Goal: Information Seeking & Learning: Learn about a topic

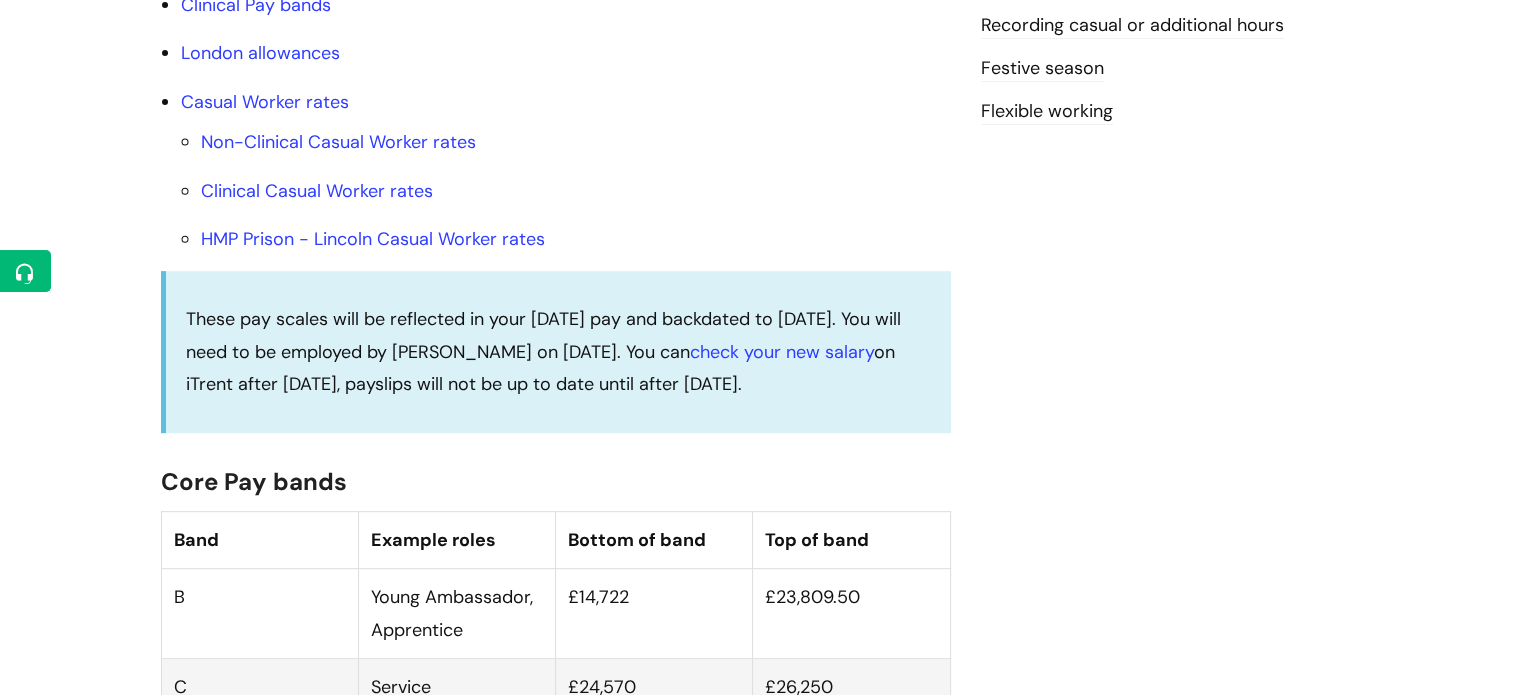
scroll to position [1458, 0]
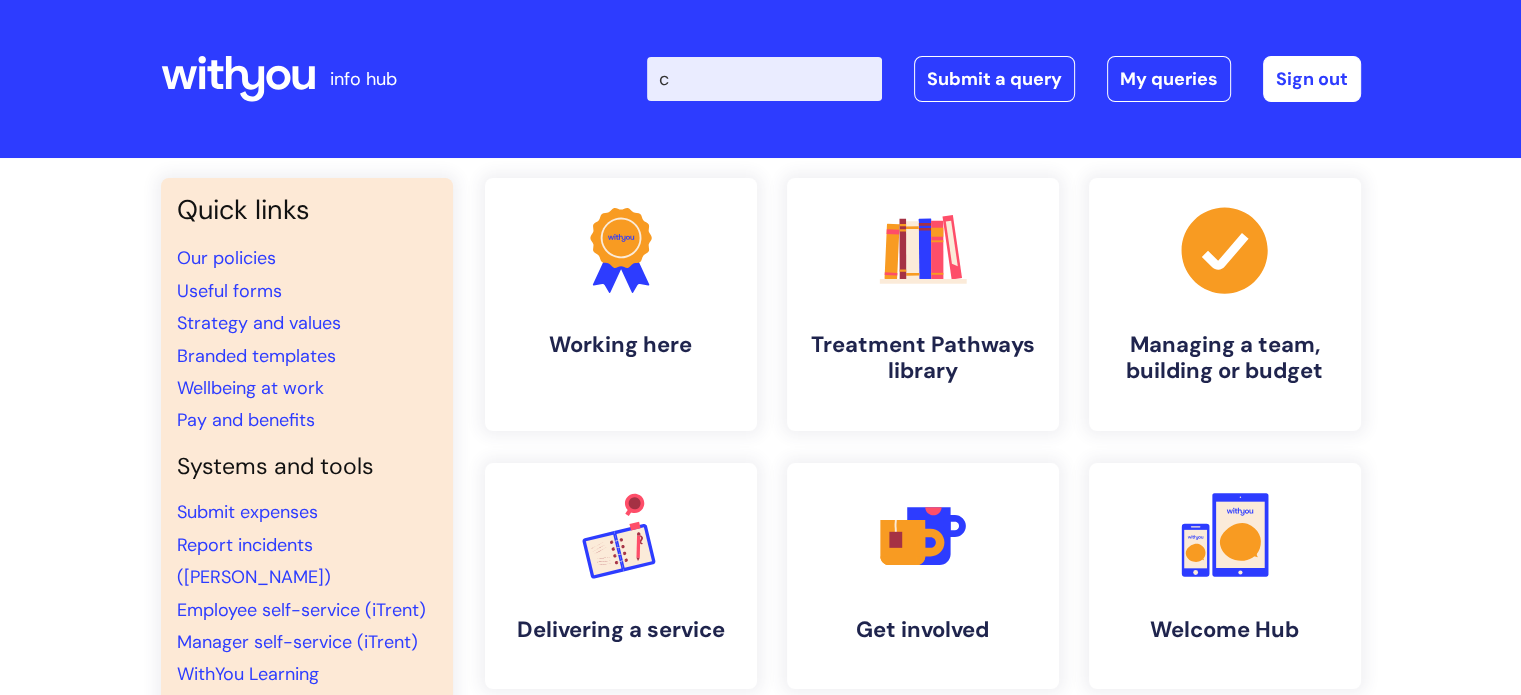
click at [763, 71] on input "c" at bounding box center [764, 79] width 235 height 44
type input "central"
click button "Search" at bounding box center [0, 0] width 0 height 0
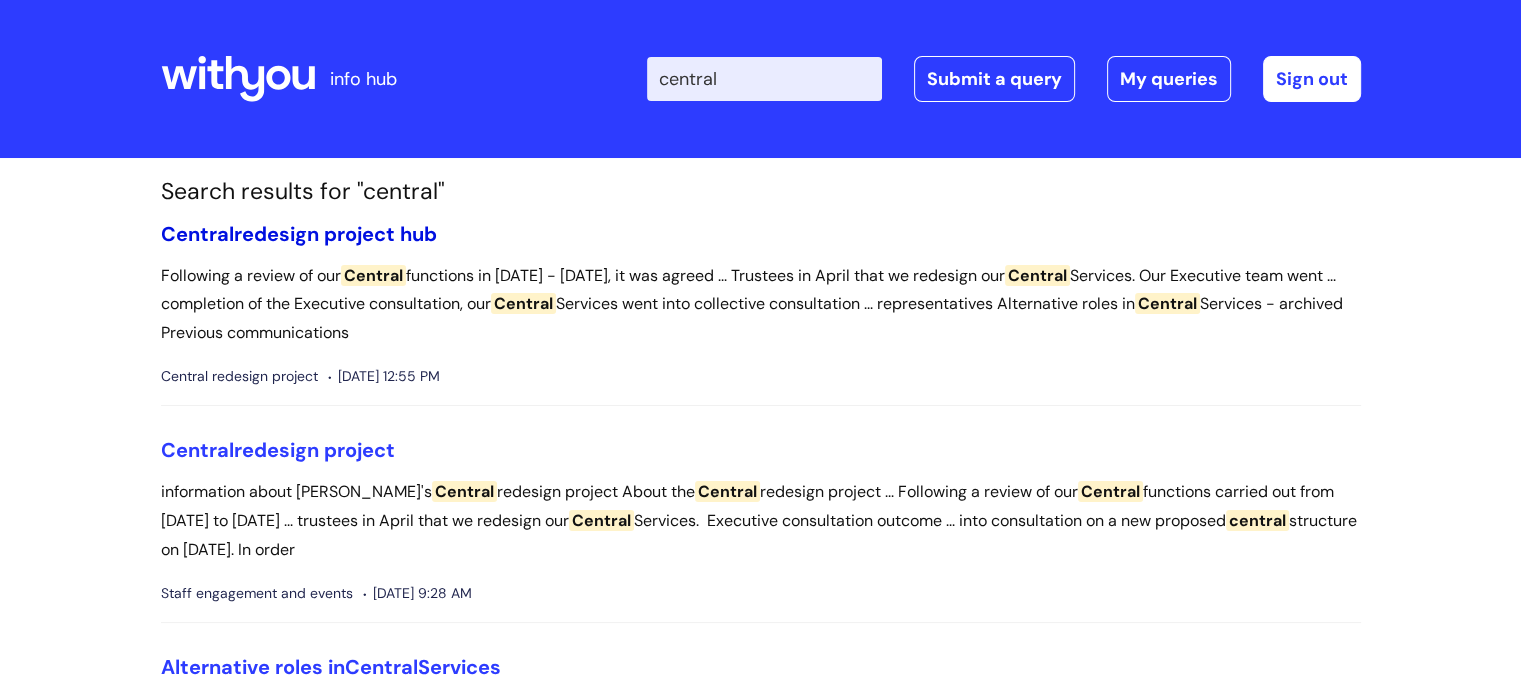
click at [256, 234] on link "Central redesign project hub" at bounding box center [299, 234] width 276 height 26
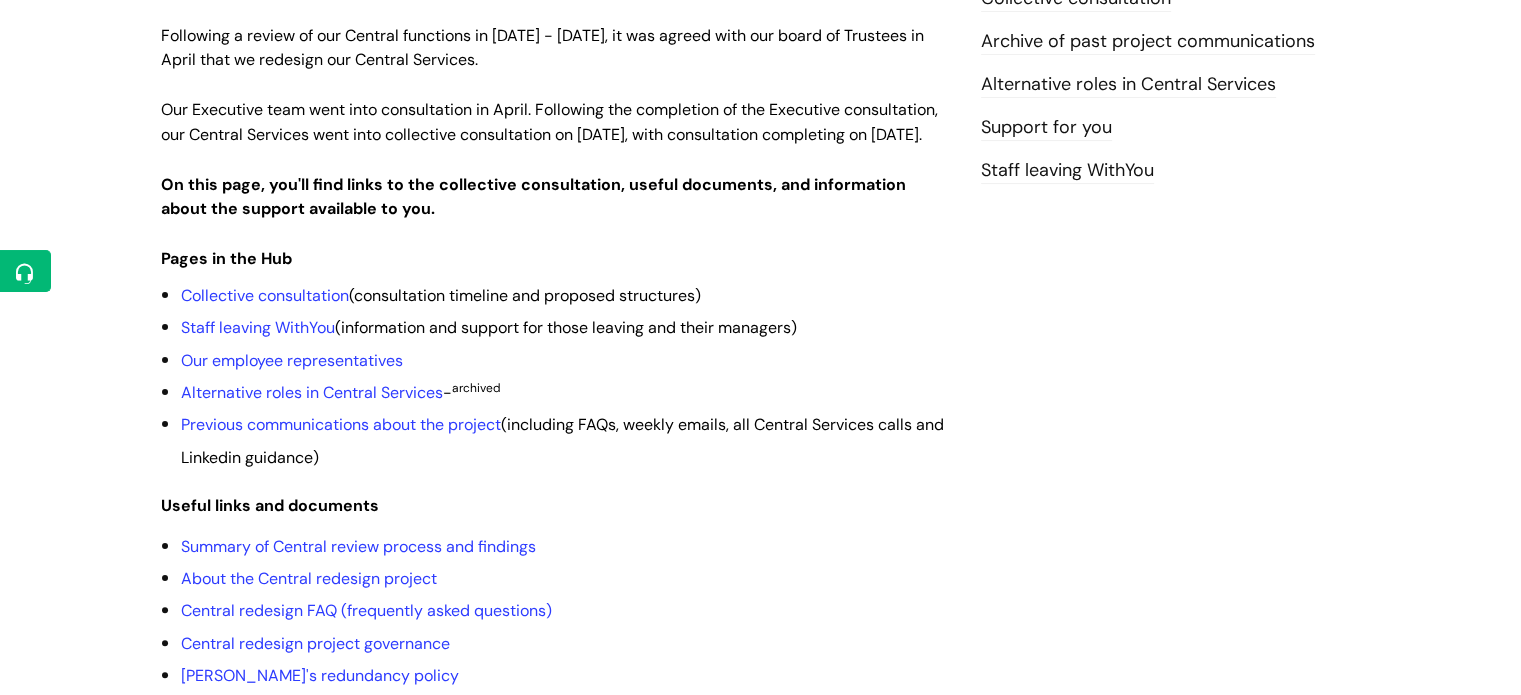
scroll to position [370, 0]
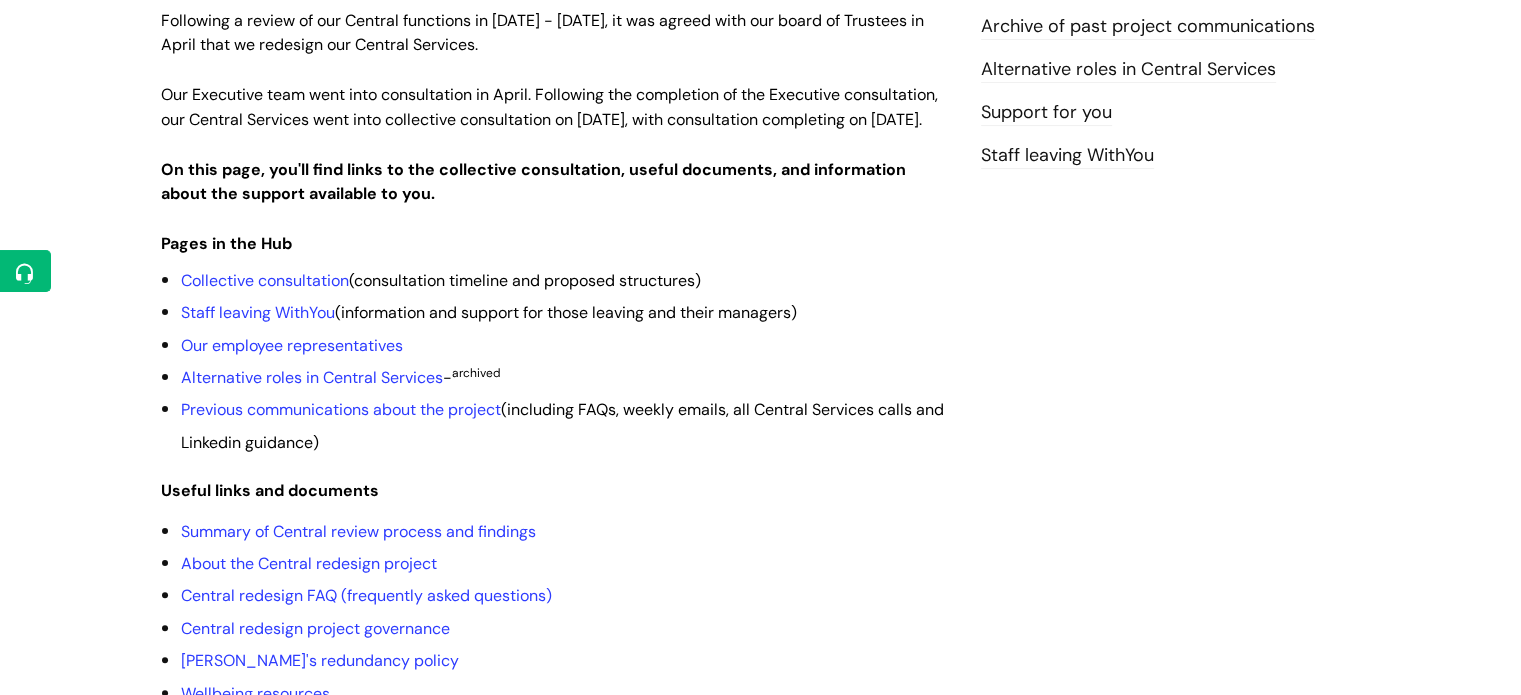
drag, startPoint x: 0, startPoint y: 0, endPoint x: 1535, endPoint y: 173, distance: 1544.4
click at [454, 542] on link "Summary of Central review process and findings" at bounding box center [358, 531] width 355 height 21
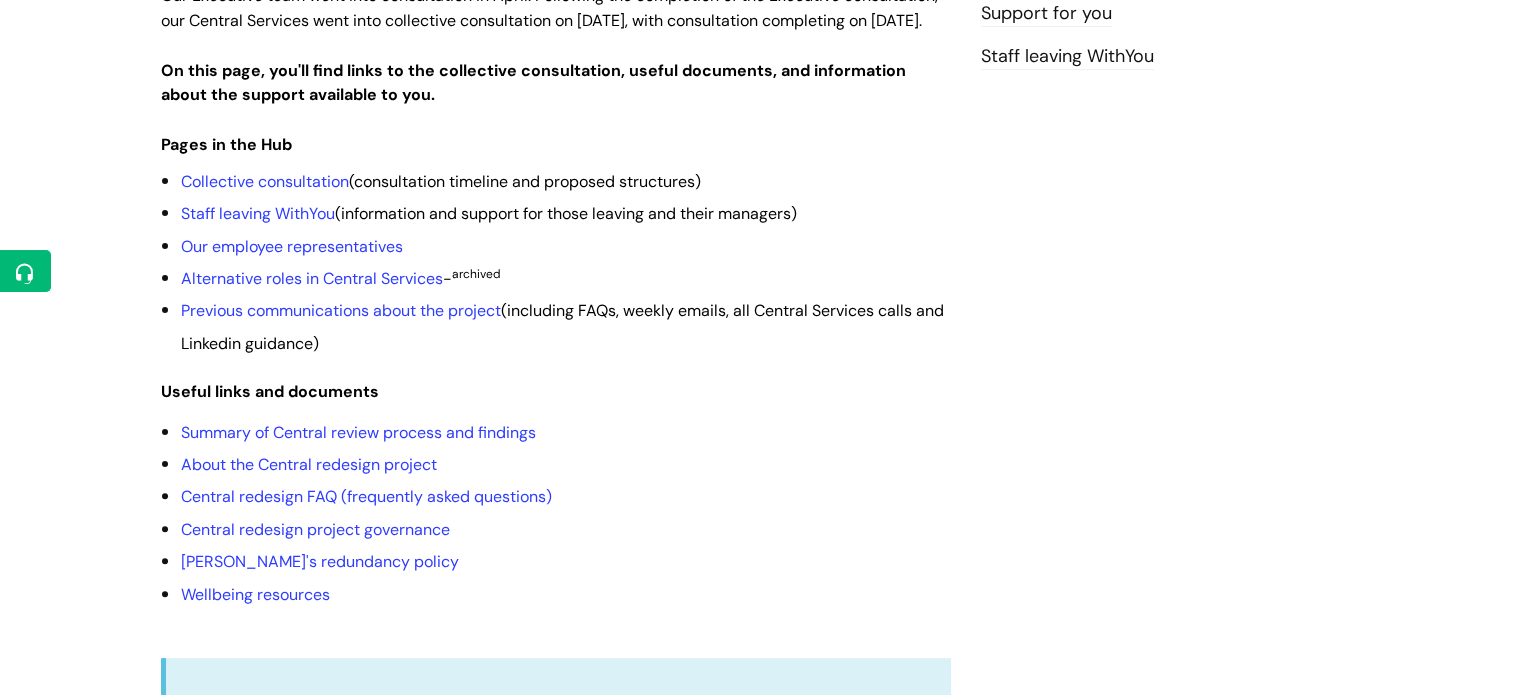
scroll to position [460, 0]
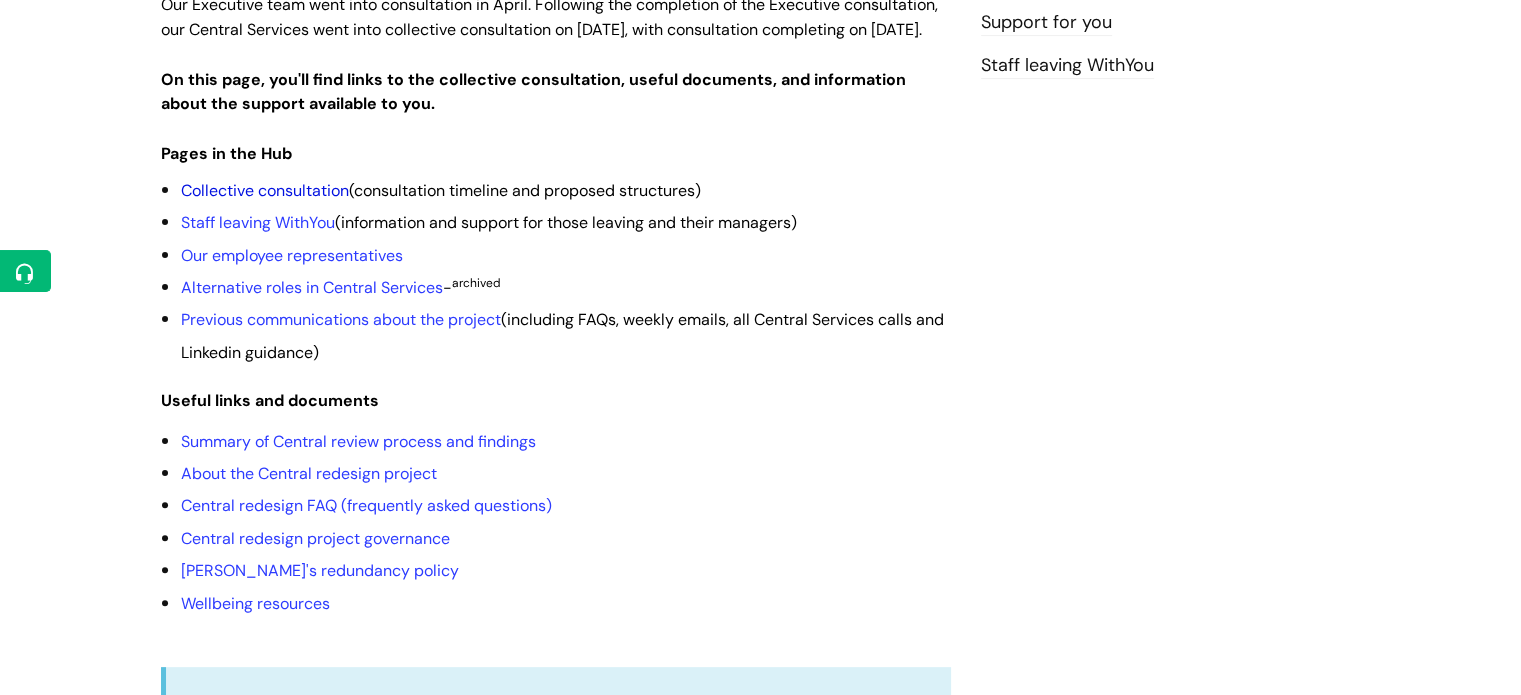
click at [325, 201] on link "Collective consultation" at bounding box center [265, 190] width 168 height 21
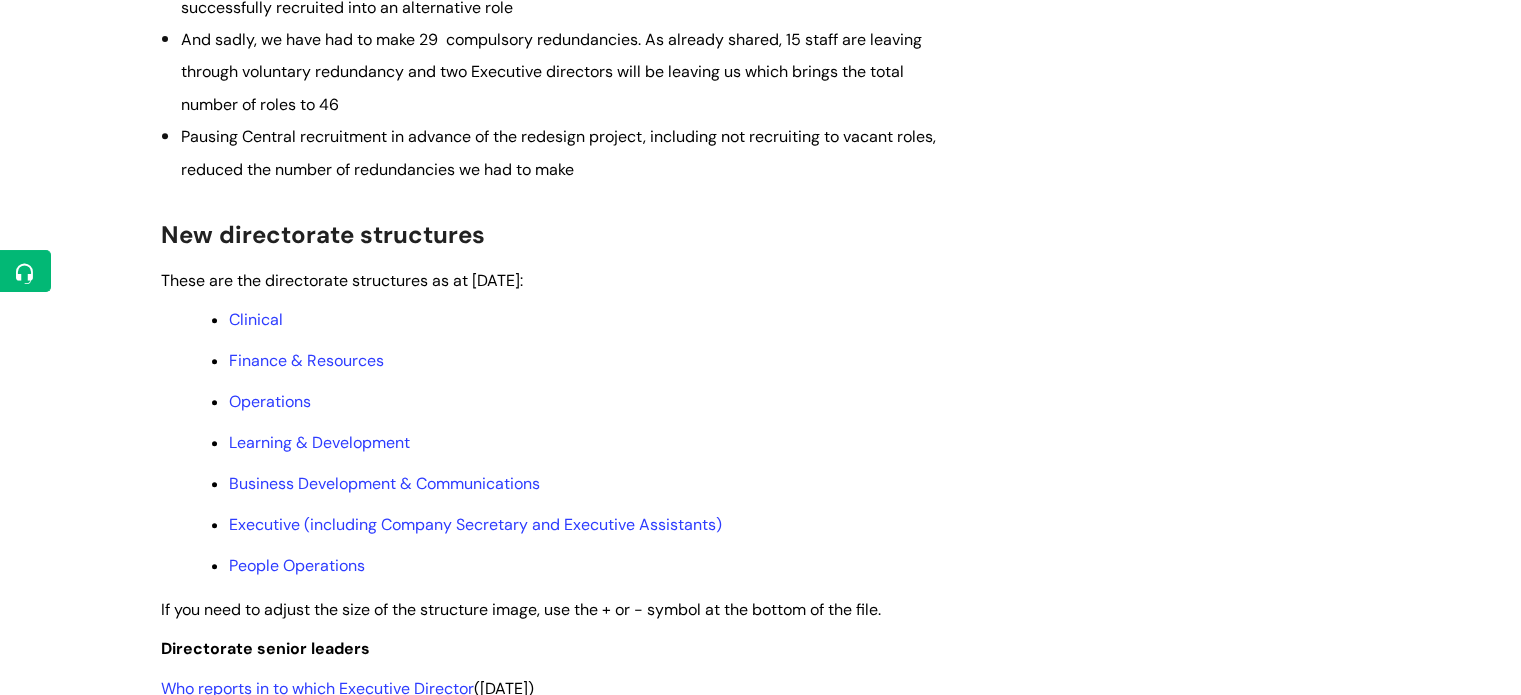
scroll to position [939, 0]
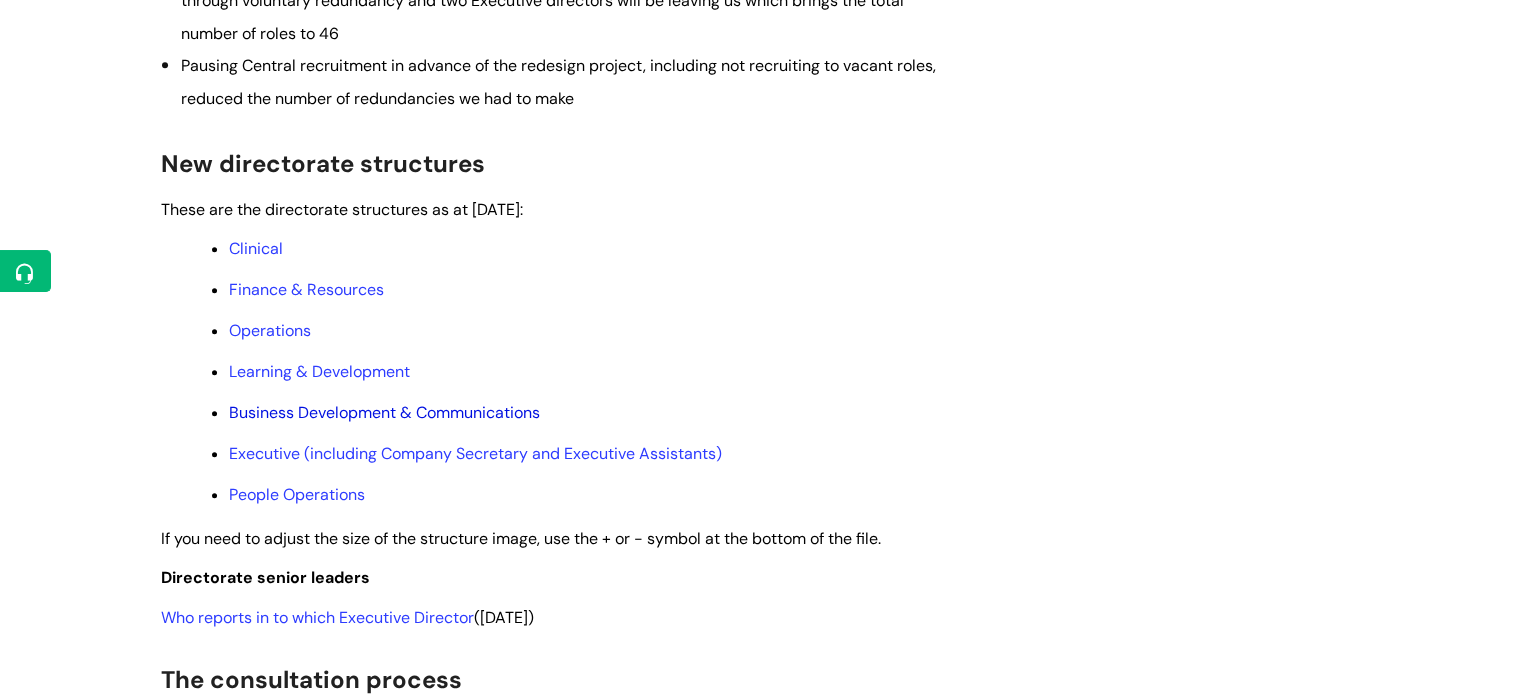
click at [336, 423] on link "Business Development & Communications" at bounding box center [384, 412] width 311 height 21
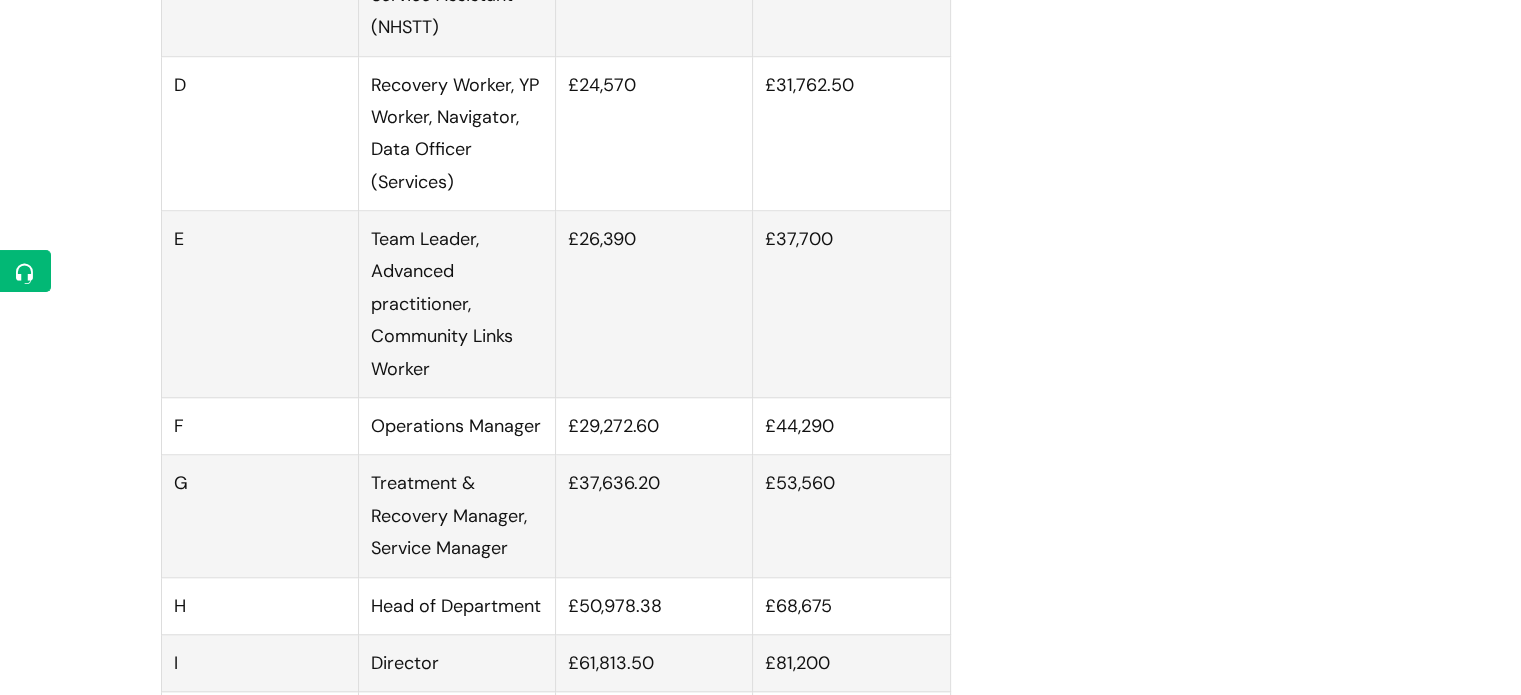
scroll to position [1635, 0]
